Goal: Communication & Community: Answer question/provide support

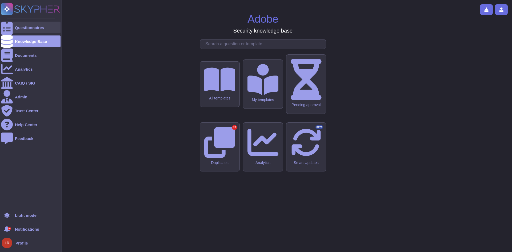
click at [12, 28] on div at bounding box center [7, 28] width 12 height 12
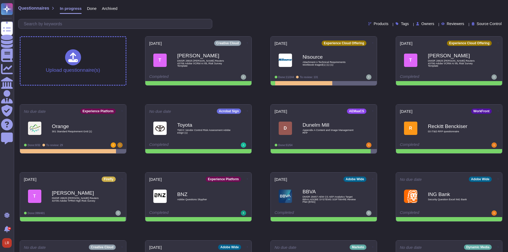
click at [421, 24] on span "Owners" at bounding box center [427, 24] width 13 height 4
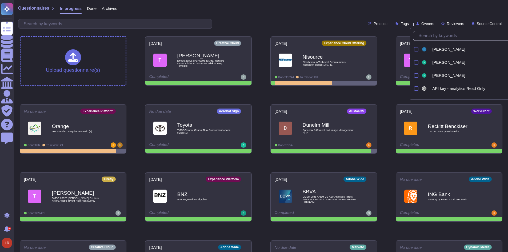
click at [423, 35] on input "text" at bounding box center [470, 35] width 109 height 9
type input "loui"
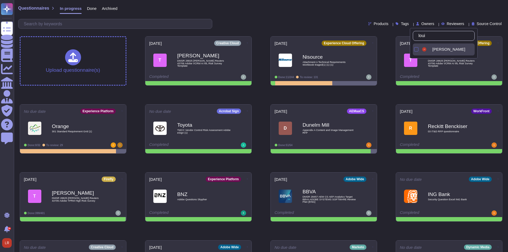
click at [448, 51] on span "Louis Rush" at bounding box center [448, 49] width 33 height 5
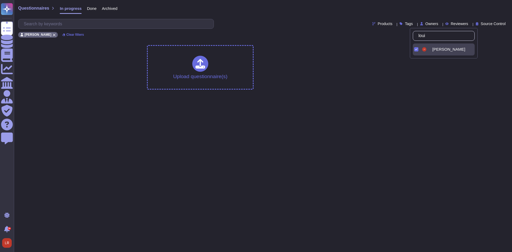
click at [299, 70] on div "Upload questionnaire(s)" at bounding box center [262, 67] width 491 height 53
click at [89, 9] on span "Done" at bounding box center [92, 8] width 10 height 4
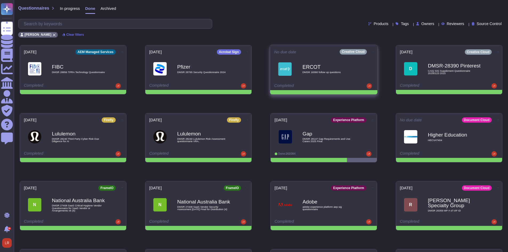
click at [338, 69] on b "ERCOT" at bounding box center [329, 66] width 54 height 5
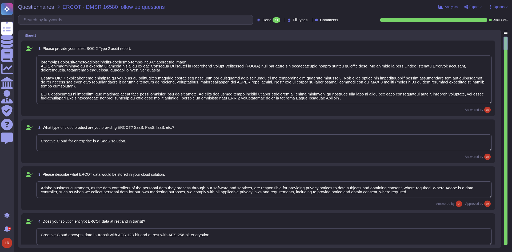
type textarea "https://www.adobe.com/trust/resources/adobe-creative-cloud-soc2-certification.h…"
type textarea "Creative Cloud for enterprise is a SaaS solution."
type textarea "Adobe business customers, as the data controllers of the personal data they pro…"
type textarea "Creative Cloud encrypts data in-transit with AES 128-bit and at rest with AES 2…"
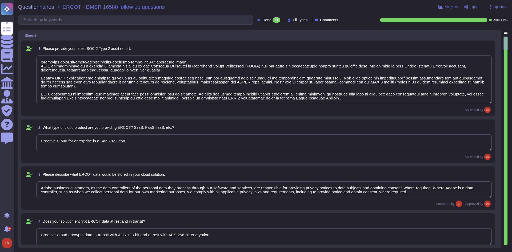
type textarea "No. Creative Cloud Desktop Applications do not encrypt files. Encyption is perf…"
type textarea "Creative Cloud encrypts data in-transit with AES 128-bit and at rest with AES 2…"
click at [478, 5] on span "Export" at bounding box center [473, 6] width 9 height 3
click at [483, 32] on p "Download" at bounding box center [492, 38] width 19 height 13
type textarea "https://www.adobe.com/trust/resources/adobe-creative-cloud-soc2-certification.h…"
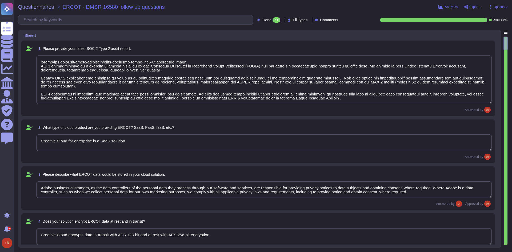
type textarea "Creative Cloud for enterprise is a SaaS solution."
type textarea "Adobe business customers, as the data controllers of the personal data they pro…"
type textarea "Creative Cloud encrypts data in-transit with AES 128-bit and at rest with AES 2…"
type textarea "No. Creative Cloud Desktop Applications do not encrypt files. Encyption is perf…"
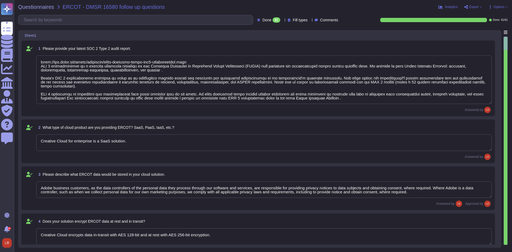
type textarea "Creative Cloud encrypts data in-transit with AES 128-bit and at rest with AES 2…"
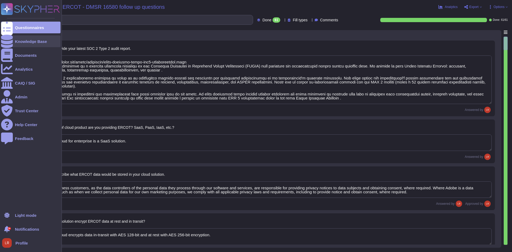
click at [9, 40] on div at bounding box center [7, 41] width 12 height 12
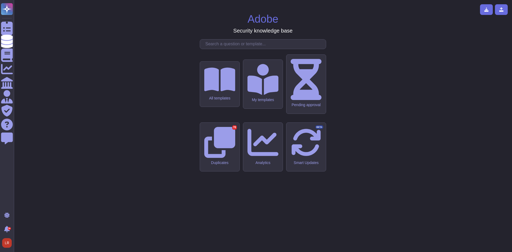
click at [236, 49] on input "text" at bounding box center [264, 43] width 123 height 9
click at [255, 95] on icon at bounding box center [262, 79] width 31 height 31
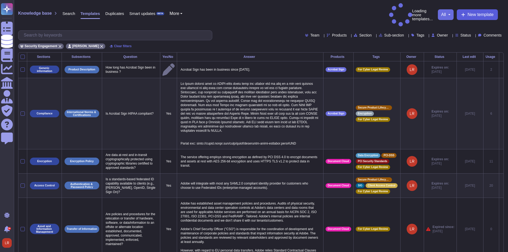
click at [255, 13] on span "New template" at bounding box center [480, 15] width 26 height 4
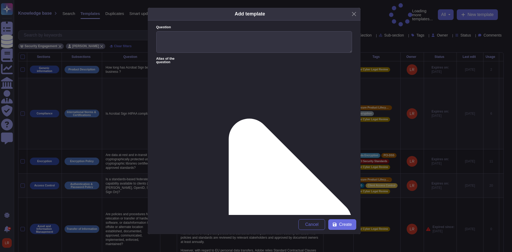
paste textarea "Adobe Connect Compliance with Trade Agreements Act To Whom It May Concern: Adob…"
drag, startPoint x: 346, startPoint y: 97, endPoint x: 299, endPoint y: 123, distance: 54.0
drag, startPoint x: 262, startPoint y: 74, endPoint x: 155, endPoint y: 76, distance: 107.2
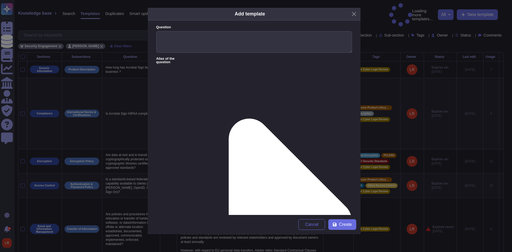
click at [155, 76] on form "Question Alias of the question Answer Adobe Connect Compliance with Trade Agree…" at bounding box center [254, 118] width 213 height 194
type textarea "To Whom It May Concern: Adobe Inc hereby states that each Adobe Connect end pro…"
click at [168, 36] on textarea "Question" at bounding box center [254, 42] width 196 height 22
paste textarea "Adobe Connect Compliance with Trade Agreements Act"
type textarea "Adobe Connect Compliance with Trade Agreements Act"
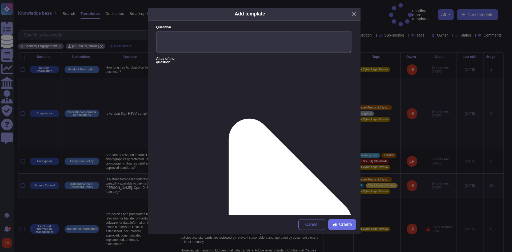
click at [217, 39] on textarea "Question" at bounding box center [254, 42] width 196 height 22
paste textarea "Adobe Connect Compliance with Trade Agreements Act"
type textarea "Adobe Connect Compliance with Trade Agreements Act"
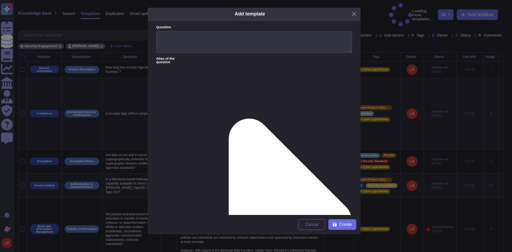
drag, startPoint x: 140, startPoint y: 78, endPoint x: 132, endPoint y: 78, distance: 8.5
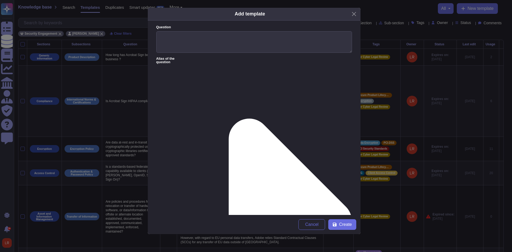
paste textarea "August 27, 2025 RE: Adobe Connect Compliance with Trade Agreements Act To Whom …"
type textarea "Each Adobe Connect end product is a U.S. made end product, a designated country…"
click at [210, 43] on textarea "Question" at bounding box center [254, 42] width 196 height 22
paste textarea "August 27, 2025 RE: Adobe Connect Compliance with Trade Agreements Act"
type textarea "Adobe Connect Compliance with Trade Agreements Act"
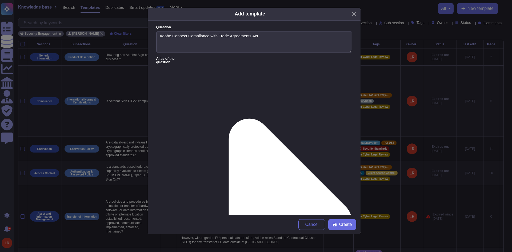
click at [255, 61] on form "Question Adobe Connect Compliance with Trade Agreements Act Alias of the questi…" at bounding box center [254, 118] width 213 height 194
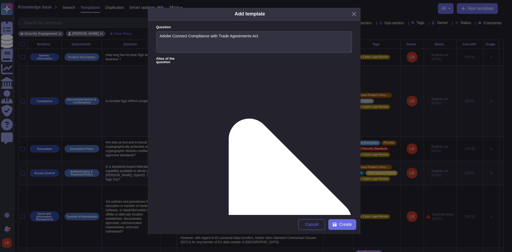
type textarea "Each Adobe Connect end product is a U.S. made end product, a designated country…"
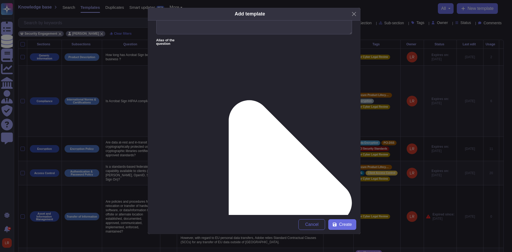
scroll to position [45, 0]
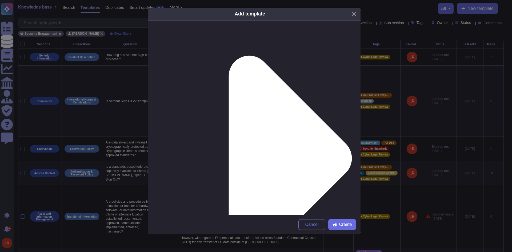
scroll to position [89, 0]
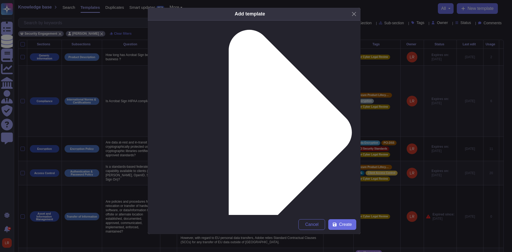
type input "trade"
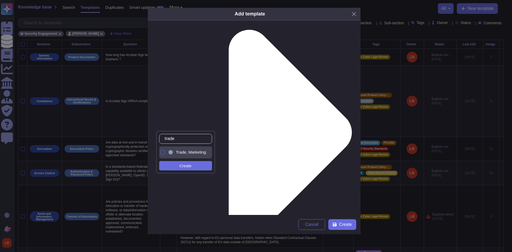
click at [175, 132] on div "Trade, Marketing and Sales Compliance" at bounding box center [193, 152] width 39 height 5
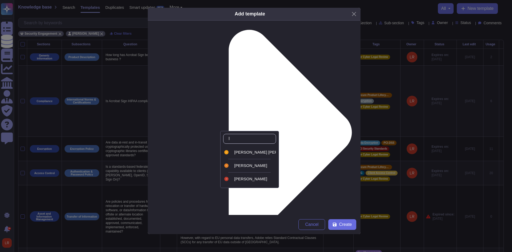
type input "lo"
click at [251, 132] on span "Louis Rush" at bounding box center [250, 178] width 33 height 5
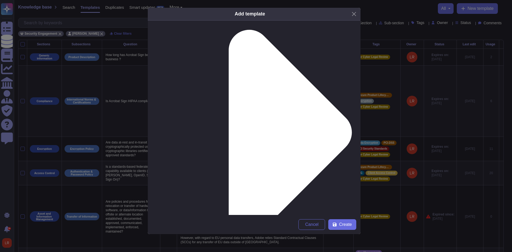
click at [255, 132] on form "Question Adobe Connect Compliance with Trade Agreements Act Alias of the questi…" at bounding box center [254, 118] width 213 height 194
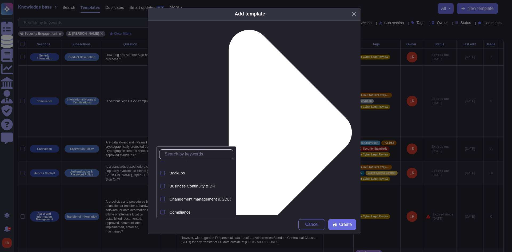
scroll to position [47, 0]
drag, startPoint x: 198, startPoint y: 199, endPoint x: 235, endPoint y: 194, distance: 37.6
click at [198, 132] on div "Compliance" at bounding box center [201, 199] width 62 height 5
drag, startPoint x: 283, startPoint y: 174, endPoint x: 281, endPoint y: 166, distance: 8.3
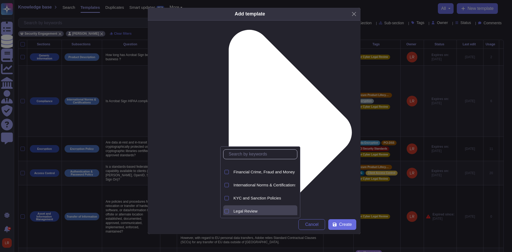
scroll to position [6, 0]
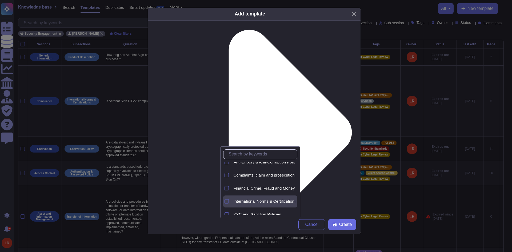
click at [255, 132] on span "International Norms & Certifications" at bounding box center [265, 201] width 63 height 5
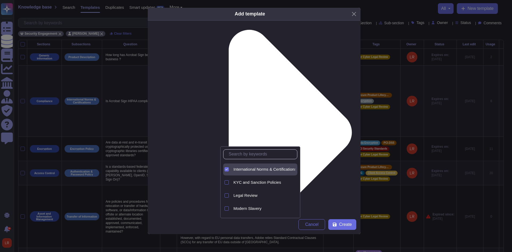
scroll to position [50, 0]
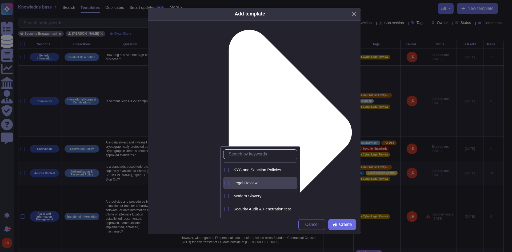
click at [228, 132] on div at bounding box center [226, 183] width 4 height 4
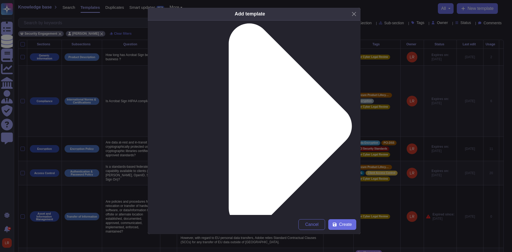
scroll to position [97, 0]
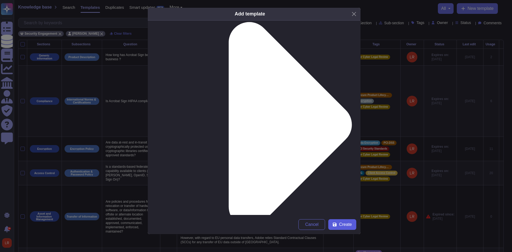
click at [255, 132] on span "Create" at bounding box center [345, 224] width 13 height 4
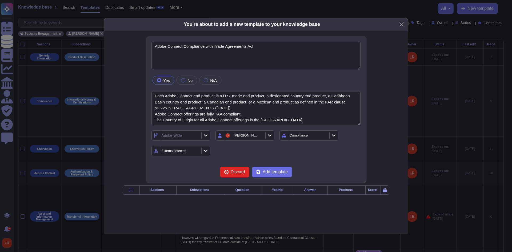
type textarea "Adobe Connect Compliance with Trade Agreements Act"
type textarea "Each Adobe Connect end product is a U.S. made end product, a designated country…"
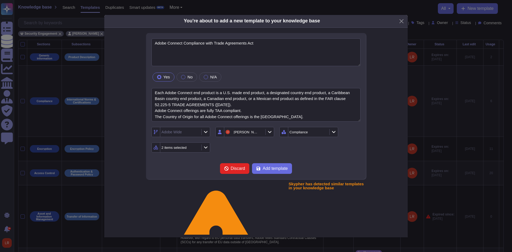
click at [255, 132] on div "Adobe Wide Louis Rush Compliance 2 items selected" at bounding box center [255, 140] width 209 height 26
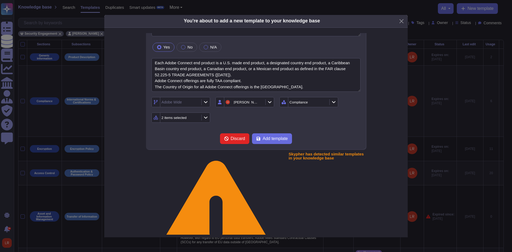
scroll to position [42, 0]
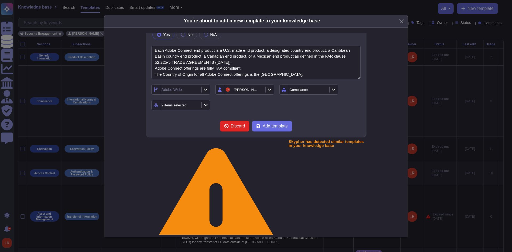
click at [255, 118] on form "Adobe Connect Compliance with Trade Agreements Act Yes No N/A Each Adobe Connec…" at bounding box center [255, 64] width 209 height 136
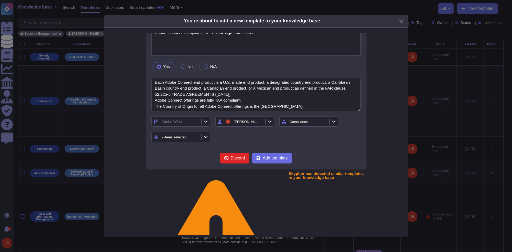
scroll to position [0, 0]
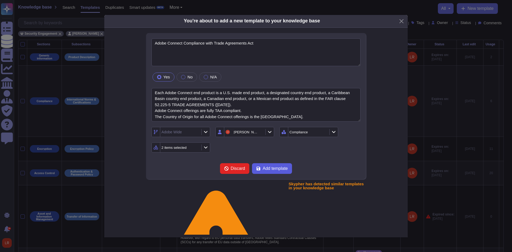
click at [255, 132] on span "Add template" at bounding box center [275, 168] width 25 height 4
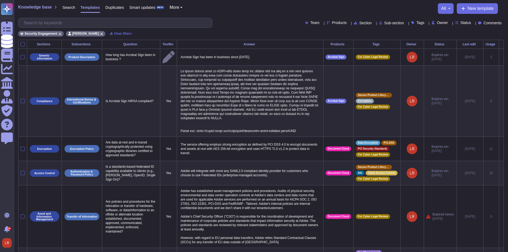
click at [255, 23] on span "Section" at bounding box center [365, 23] width 13 height 4
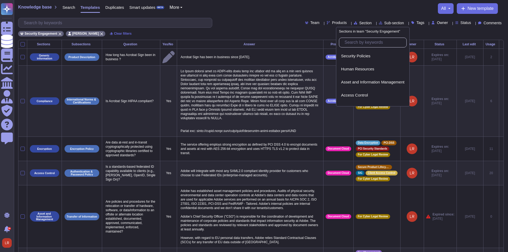
click at [255, 42] on input "text" at bounding box center [374, 42] width 65 height 9
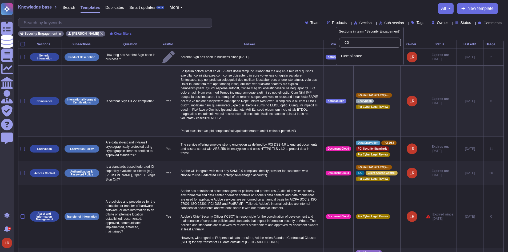
type input "comp"
click at [255, 59] on div "Compliance" at bounding box center [370, 56] width 62 height 12
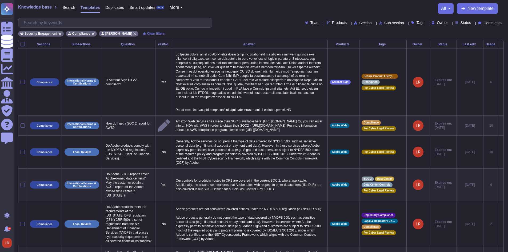
click at [253, 27] on div "Team Products Section Sub-section Tags Owner Status Comments" at bounding box center [261, 23] width 486 height 10
click at [105, 23] on input "text" at bounding box center [116, 22] width 191 height 9
paste input "Trade Agreements Act"
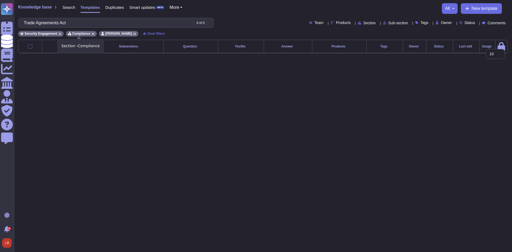
type input "Trade Agreements Act"
click at [91, 34] on icon at bounding box center [92, 33] width 3 height 3
click at [255, 31] on div "Security Engagement Louis Rush Clear filters" at bounding box center [262, 32] width 489 height 9
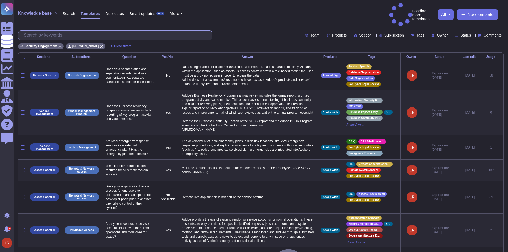
click at [107, 31] on input "text" at bounding box center [116, 35] width 191 height 9
paste input "Trade Agreements Act"
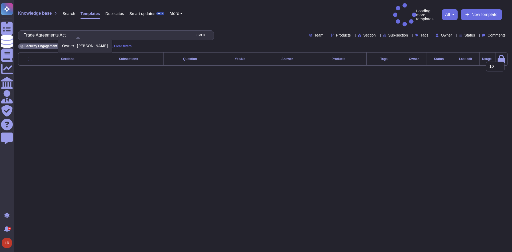
type input "Trade Agreements Act"
click at [90, 43] on div "Louis Rush" at bounding box center [86, 46] width 40 height 6
click at [56, 43] on div "Security Engagement" at bounding box center [41, 46] width 46 height 6
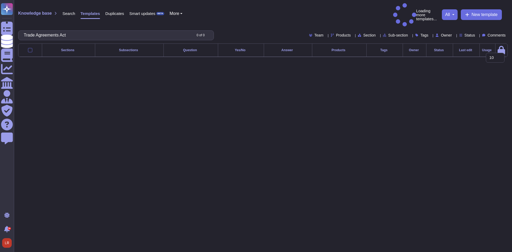
click at [270, 30] on div "Trade Agreements Act 0 of 0 Team Products Section Sub-section Tags Owner Status…" at bounding box center [262, 35] width 489 height 10
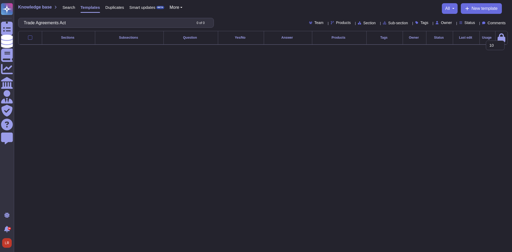
click at [65, 6] on span "Search" at bounding box center [68, 7] width 13 height 4
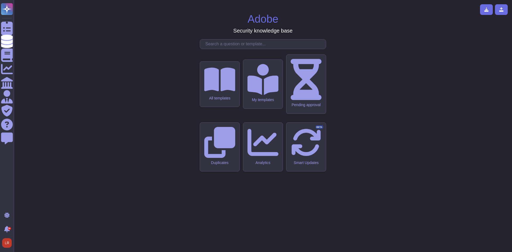
click at [234, 49] on input "text" at bounding box center [264, 43] width 123 height 9
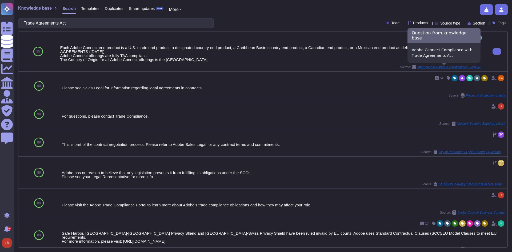
click at [412, 66] on icon at bounding box center [414, 67] width 4 height 4
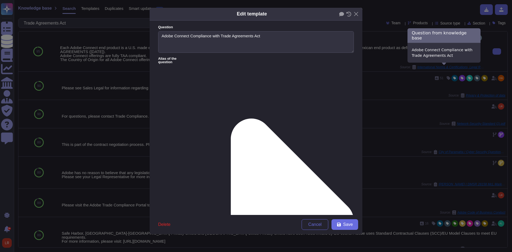
type textarea "Adobe Connect Compliance with Trade Agreements Act"
type textarea "Each Adobe Connect end product is a U.S. made end product, a designated country…"
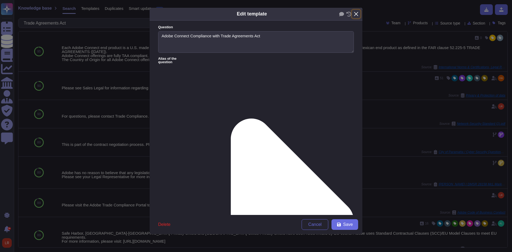
click at [356, 12] on button "Close" at bounding box center [356, 14] width 8 height 8
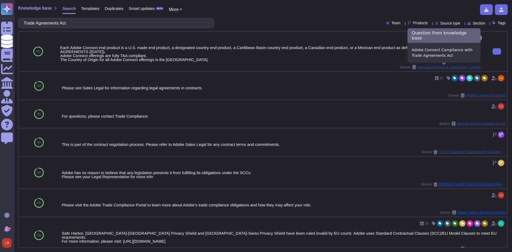
click at [412, 66] on icon at bounding box center [414, 67] width 4 height 4
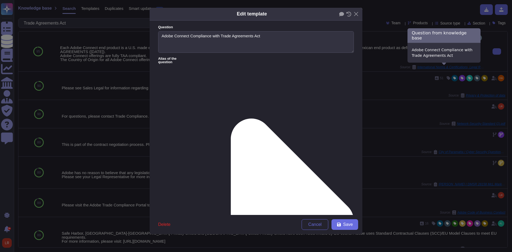
type textarea "Adobe Connect Compliance with Trade Agreements Act"
type textarea "Each Adobe Connect end product is a U.S. made end product, a designated country…"
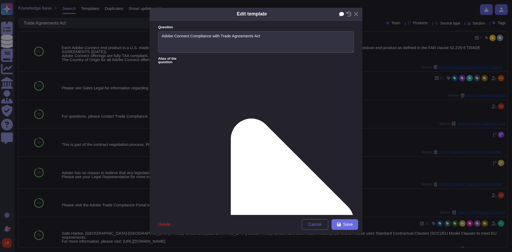
click at [342, 15] on icon at bounding box center [341, 14] width 5 height 4
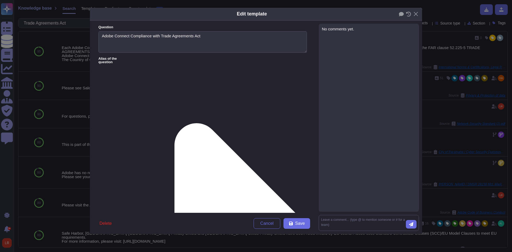
click at [345, 28] on div "No comments yet." at bounding box center [369, 29] width 94 height 4
click at [344, 30] on div "No comments yet." at bounding box center [369, 29] width 94 height 4
click at [361, 30] on div "No comments yet." at bounding box center [369, 29] width 94 height 4
click at [344, 218] on textarea at bounding box center [363, 222] width 85 height 11
paste textarea "Stefanie Crisanto Government Programs Manager"
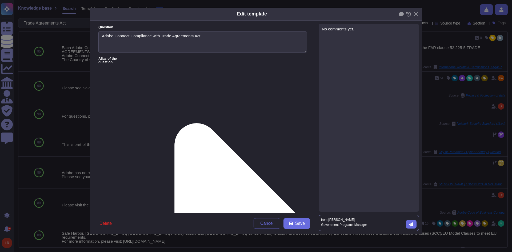
click at [358, 217] on textarea "from Stefanie Crisanto Government Programs Manager" at bounding box center [363, 222] width 85 height 11
click at [354, 221] on textarea "from Stefanie Crisanto - Government Programs Manager email thread" at bounding box center [363, 222] width 85 height 11
paste textarea "RE: Adobe Compliance with the Trade Agreements Act (TAA) of 1979"
type textarea "from Stefanie Crisanto - Government Programs Manager email thread "RE: Adobe Co…"
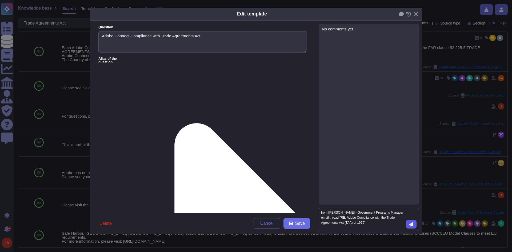
click at [412, 224] on icon "submit" at bounding box center [411, 224] width 4 height 4
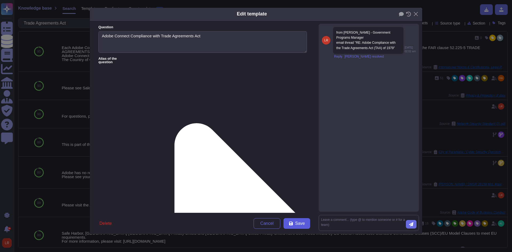
click at [290, 225] on icon at bounding box center [291, 223] width 4 height 4
